Goal: Information Seeking & Learning: Understand process/instructions

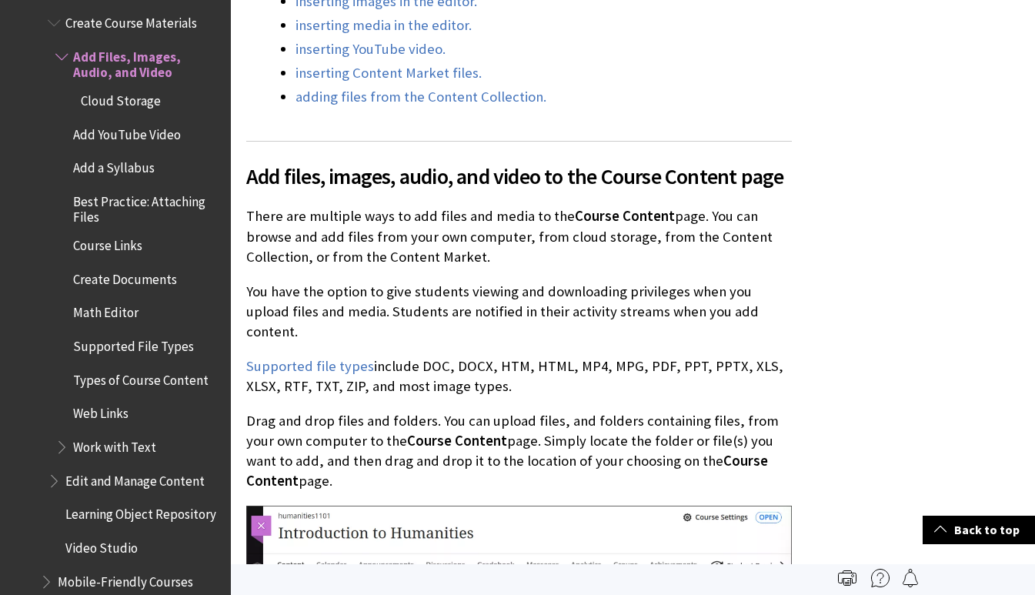
scroll to position [760, 0]
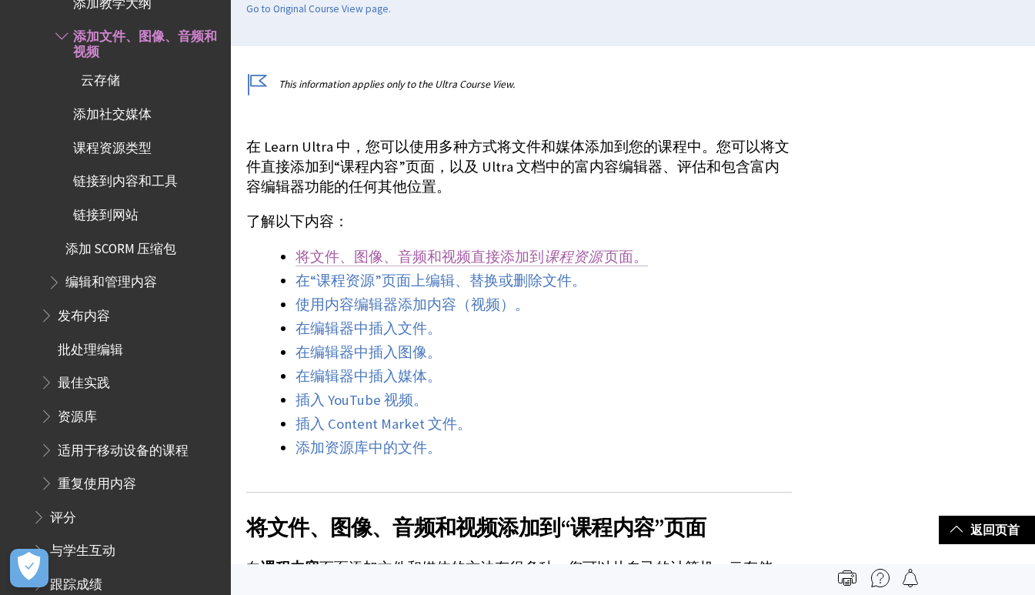
click at [454, 253] on link "将文件、图像、音频和视频直接添加到 课程资源 页面。" at bounding box center [472, 257] width 353 height 18
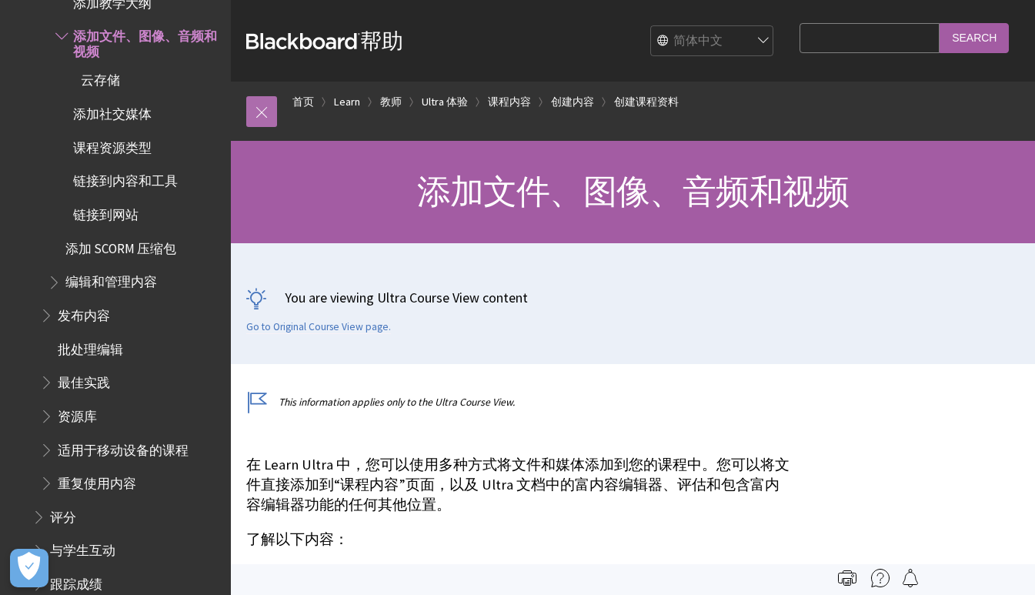
click at [253, 107] on link at bounding box center [261, 111] width 31 height 31
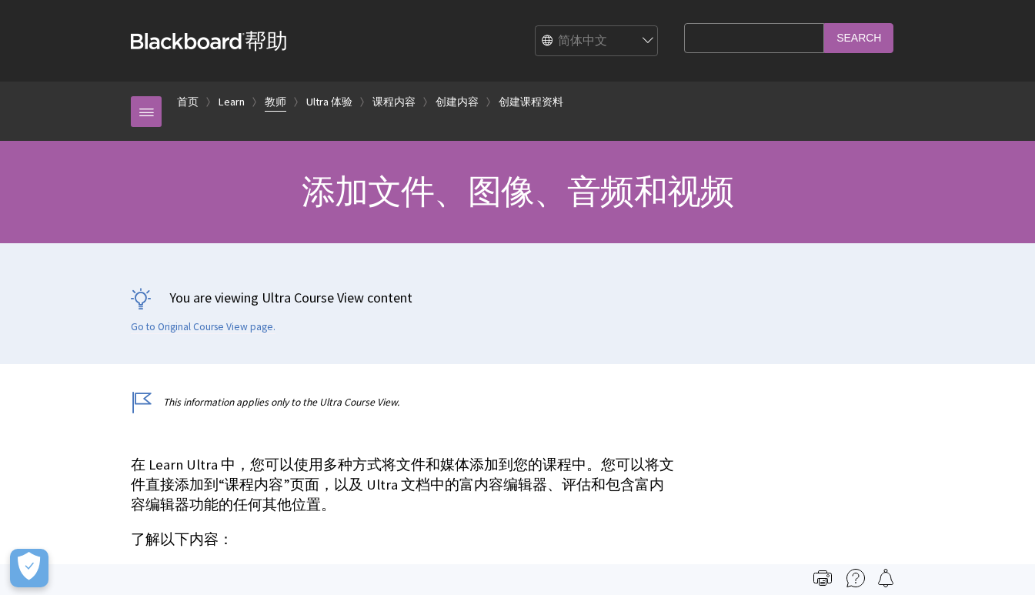
click at [279, 103] on link "教师" at bounding box center [276, 101] width 22 height 19
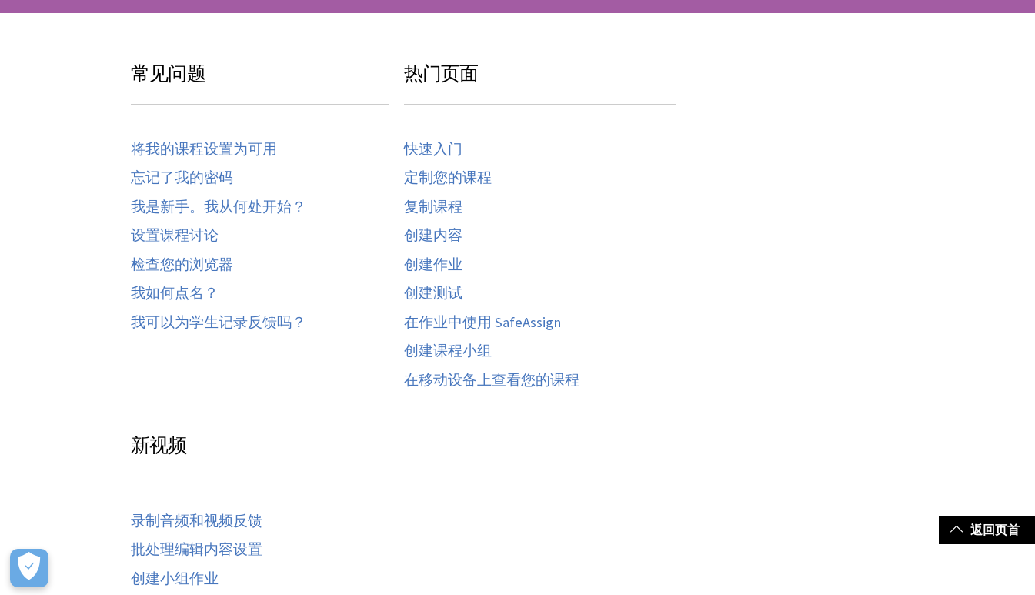
scroll to position [227, 0]
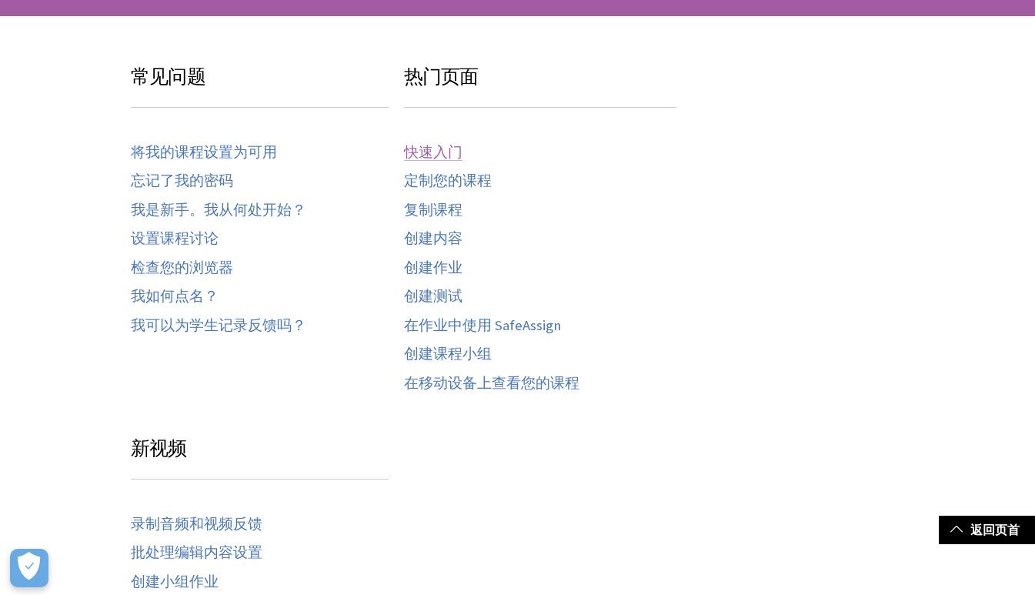
click at [430, 145] on link "快速入门" at bounding box center [433, 153] width 59 height 18
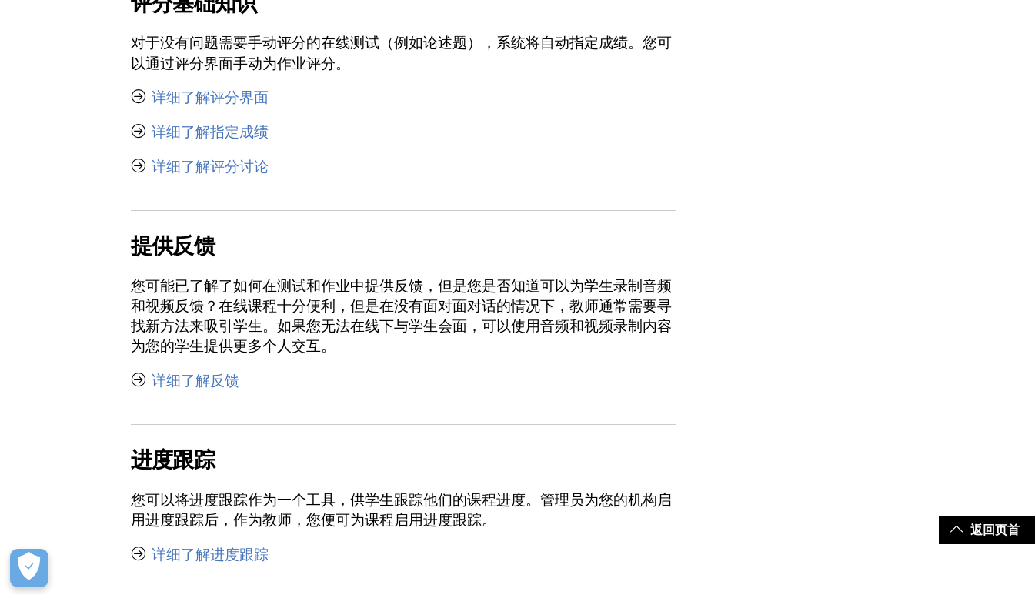
scroll to position [5587, 0]
